Goal: Information Seeking & Learning: Learn about a topic

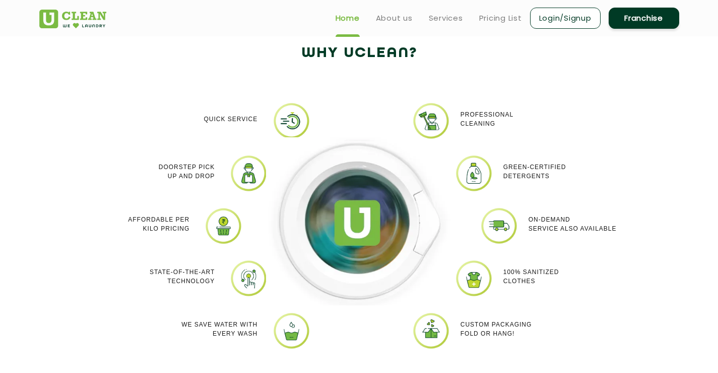
scroll to position [856, 0]
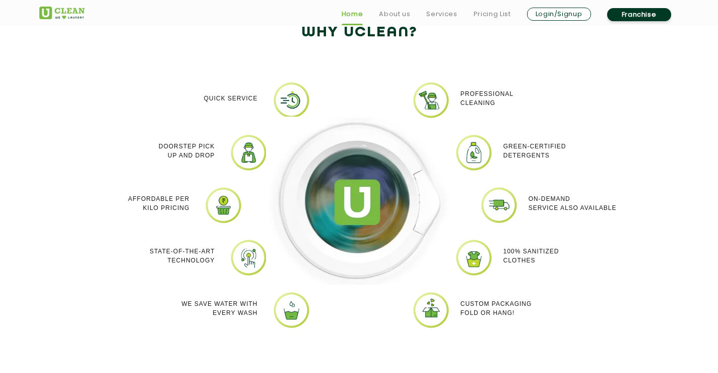
drag, startPoint x: 503, startPoint y: 252, endPoint x: 546, endPoint y: 263, distance: 44.1
click at [546, 263] on p "100% Sanitized Clothes" at bounding box center [532, 255] width 56 height 18
drag, startPoint x: 182, startPoint y: 301, endPoint x: 258, endPoint y: 311, distance: 75.7
click at [258, 311] on p "We Save Water with every wash" at bounding box center [219, 308] width 76 height 18
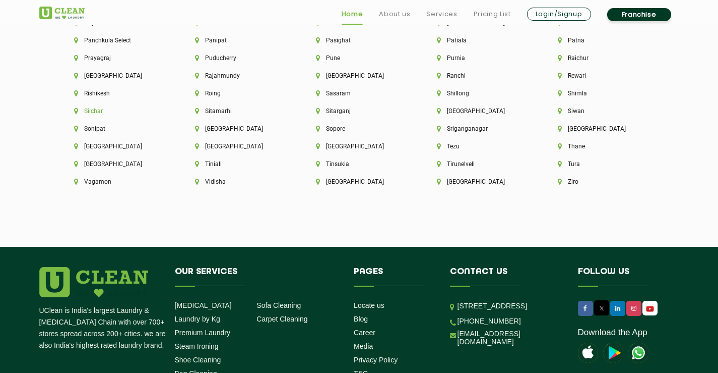
scroll to position [2851, 0]
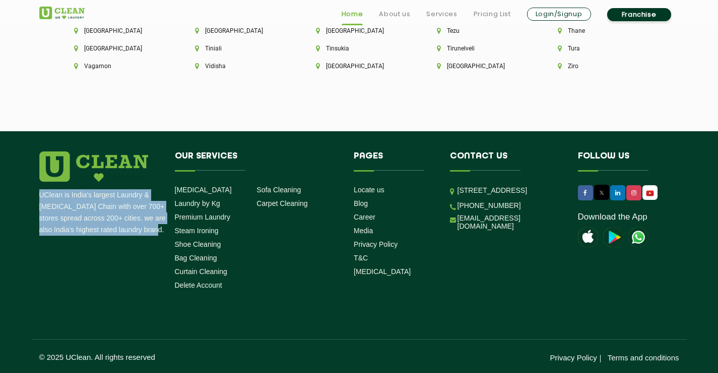
drag, startPoint x: 42, startPoint y: 195, endPoint x: 153, endPoint y: 230, distance: 115.9
click at [153, 230] on p "UClean is India's largest Laundry & [MEDICAL_DATA] Chain with over 700+ stores …" at bounding box center [103, 212] width 128 height 46
click at [90, 207] on p "UClean is India's largest Laundry & [MEDICAL_DATA] Chain with over 700+ stores …" at bounding box center [103, 212] width 128 height 46
drag, startPoint x: 39, startPoint y: 197, endPoint x: 159, endPoint y: 229, distance: 124.9
click at [159, 229] on p "UClean is India's largest Laundry & [MEDICAL_DATA] Chain with over 700+ stores …" at bounding box center [103, 212] width 128 height 46
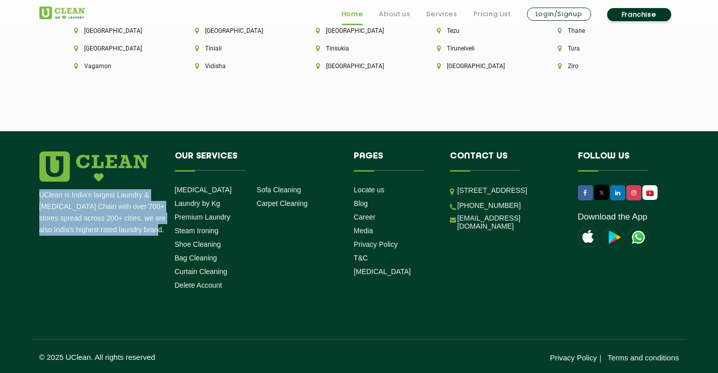
click at [130, 206] on p "UClean is India's largest Laundry & [MEDICAL_DATA] Chain with over 700+ stores …" at bounding box center [103, 212] width 128 height 46
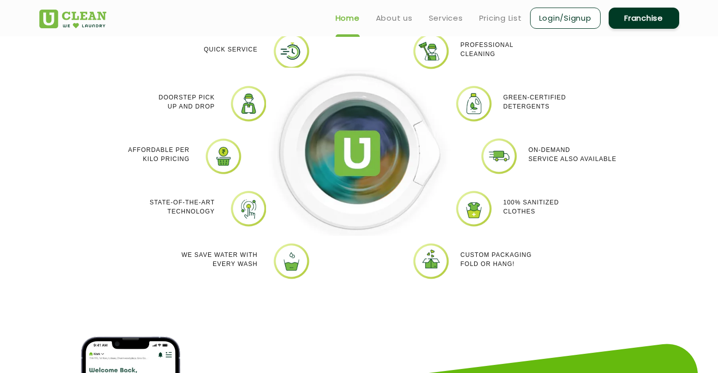
scroll to position [885, 0]
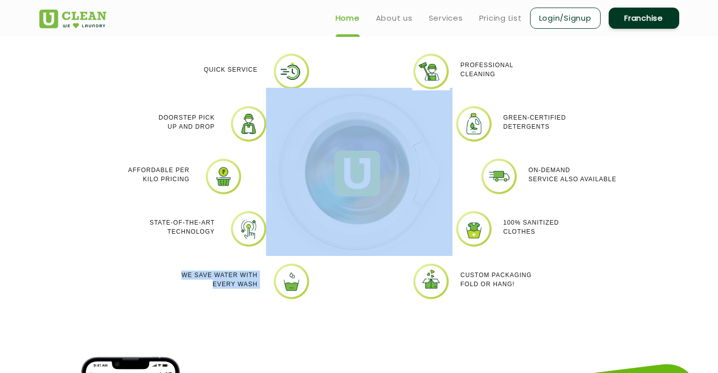
drag, startPoint x: 182, startPoint y: 271, endPoint x: 260, endPoint y: 287, distance: 79.8
click at [260, 287] on div "Quick Service Doorstep Pick up and Drop Affordable per kilo pricing State-of-th…" at bounding box center [359, 183] width 655 height 292
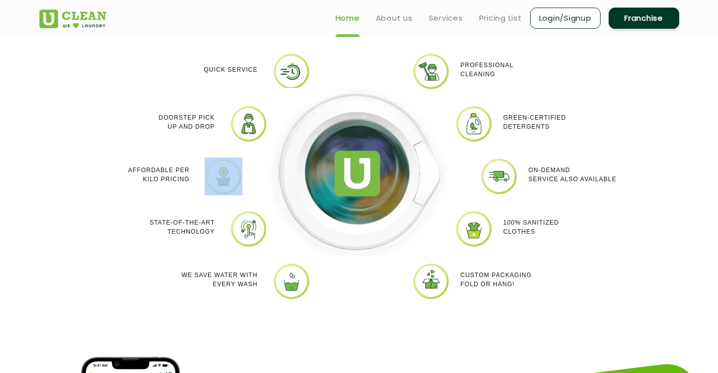
drag, startPoint x: 126, startPoint y: 168, endPoint x: 199, endPoint y: 177, distance: 74.2
click at [199, 177] on li "Affordable per kilo pricing" at bounding box center [149, 176] width 194 height 38
click at [189, 177] on p "Affordable per kilo pricing" at bounding box center [158, 174] width 61 height 18
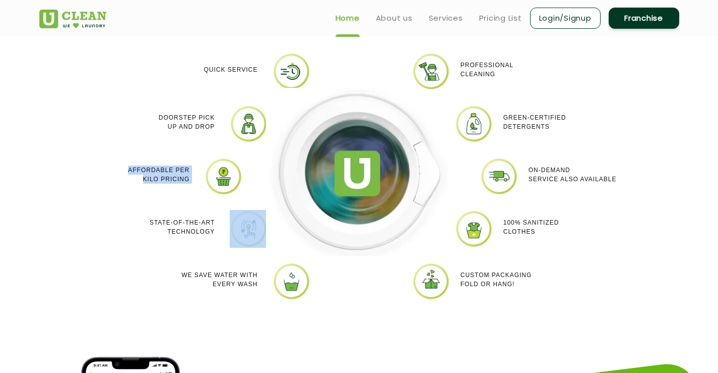
drag, startPoint x: 189, startPoint y: 177, endPoint x: 126, endPoint y: 167, distance: 64.3
click at [126, 167] on div "Affordable per kilo pricing" at bounding box center [124, 174] width 131 height 34
drag, startPoint x: 505, startPoint y: 116, endPoint x: 561, endPoint y: 130, distance: 57.6
click at [561, 130] on p "Green-Certified Detergents" at bounding box center [535, 122] width 63 height 18
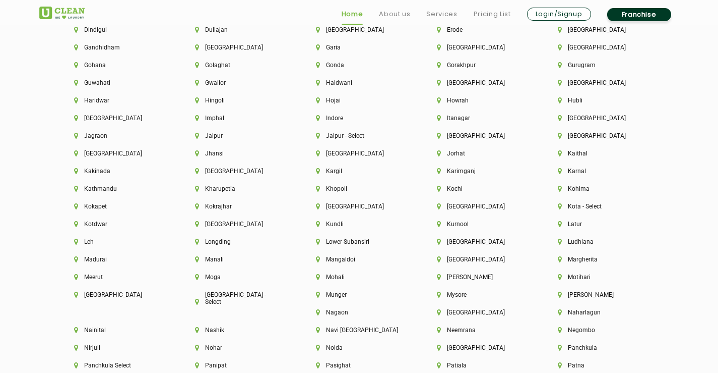
scroll to position [2851, 0]
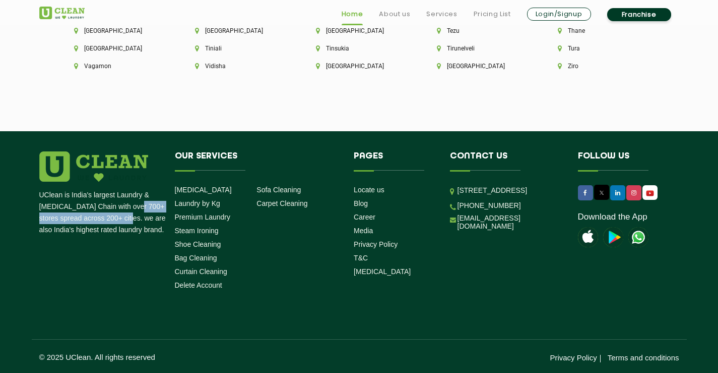
drag, startPoint x: 119, startPoint y: 206, endPoint x: 119, endPoint y: 220, distance: 13.6
click at [119, 220] on p "UClean is India's largest Laundry & [MEDICAL_DATA] Chain with over 700+ stores …" at bounding box center [103, 212] width 128 height 46
copy p "700+ stores spread across 200+ cities"
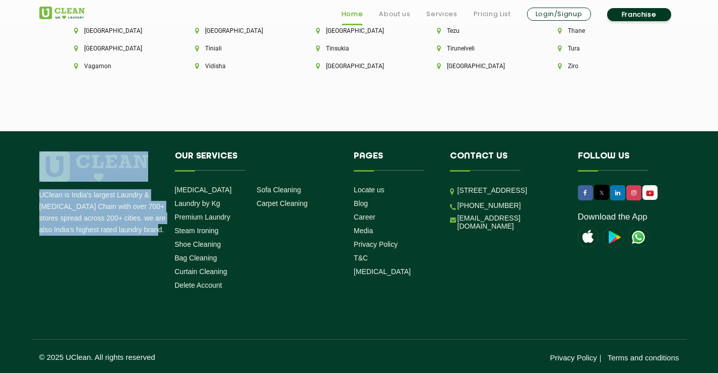
drag, startPoint x: 34, startPoint y: 198, endPoint x: 157, endPoint y: 239, distance: 129.8
click at [157, 235] on div "UClean is India's largest Laundry & [MEDICAL_DATA] Chain with over 700+ stores …" at bounding box center [359, 222] width 655 height 142
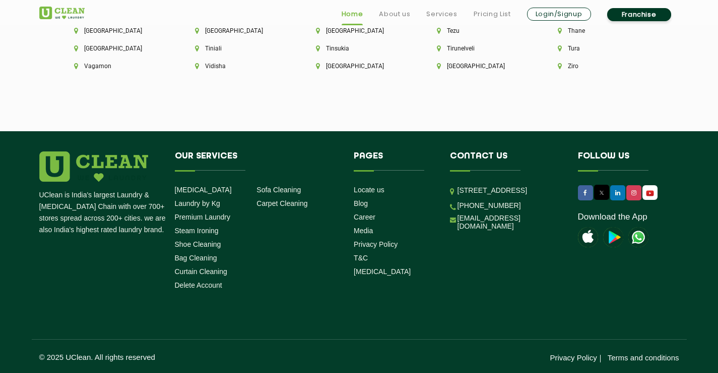
click at [155, 240] on div "UClean is India's largest Laundry & [MEDICAL_DATA] Chain with over 700+ stores …" at bounding box center [359, 222] width 655 height 142
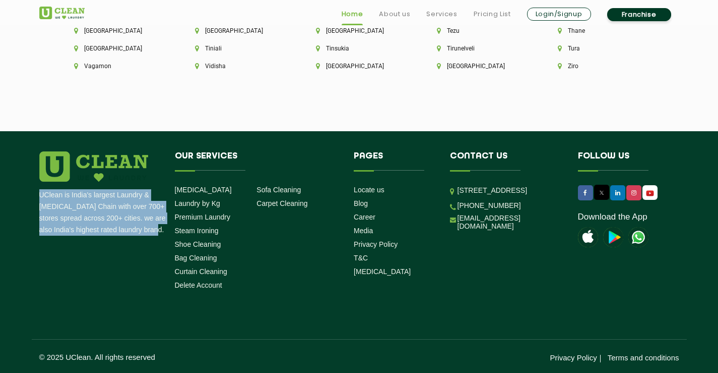
drag, startPoint x: 151, startPoint y: 231, endPoint x: 40, endPoint y: 195, distance: 117.3
click at [40, 195] on p "UClean is India's largest Laundry & [MEDICAL_DATA] Chain with over 700+ stores …" at bounding box center [103, 212] width 128 height 46
copy p "UClean is India's largest Laundry & [MEDICAL_DATA] Chain with over 700+ stores …"
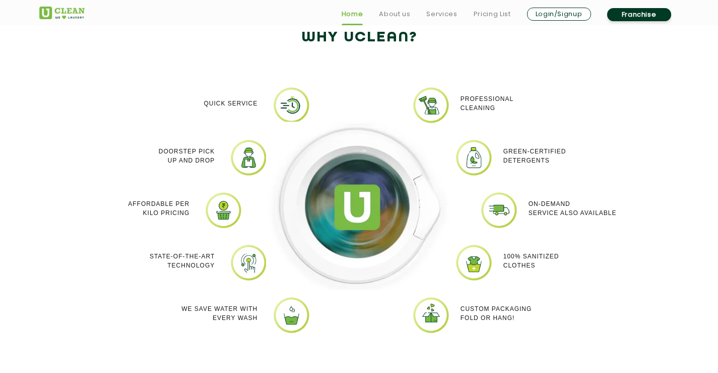
scroll to position [935, 0]
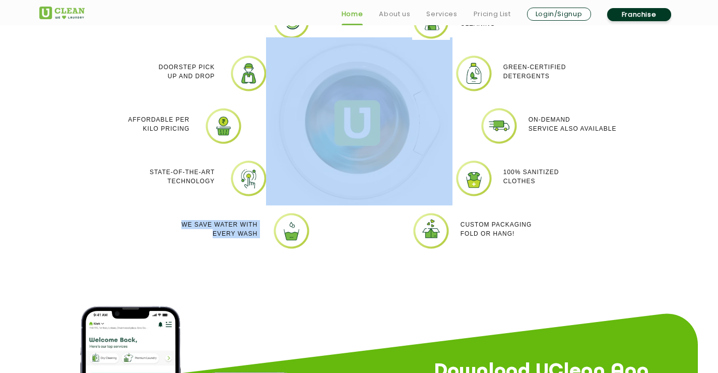
drag, startPoint x: 180, startPoint y: 224, endPoint x: 259, endPoint y: 232, distance: 79.0
click at [259, 232] on div "Quick Service Doorstep Pick up and Drop Affordable per kilo pricing State-of-th…" at bounding box center [359, 133] width 655 height 292
copy p "We Save Water with every wash"
drag, startPoint x: 127, startPoint y: 118, endPoint x: 191, endPoint y: 126, distance: 64.5
click at [191, 126] on div "Affordable per kilo pricing" at bounding box center [125, 124] width 146 height 34
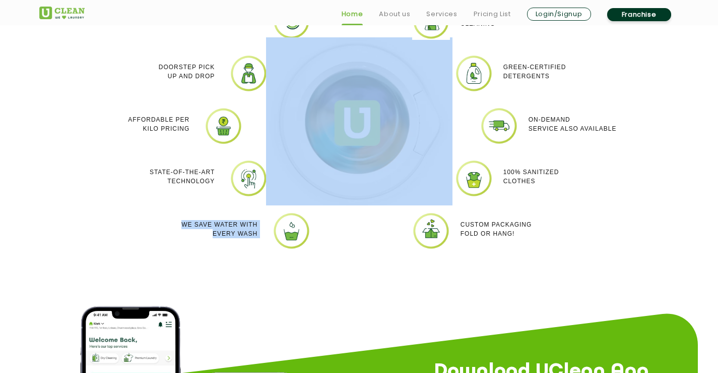
copy p "Affordable per kilo pricing"
drag, startPoint x: 506, startPoint y: 66, endPoint x: 551, endPoint y: 74, distance: 46.1
click at [551, 74] on p "Green-Certified Detergents" at bounding box center [535, 72] width 63 height 18
copy p "Green-Certified Detergents"
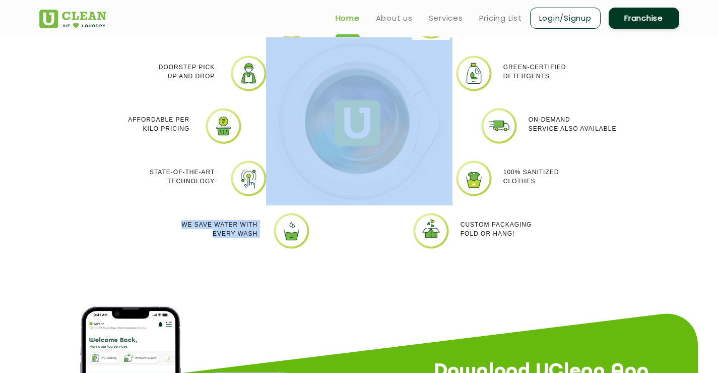
scroll to position [834, 0]
